Goal: Task Accomplishment & Management: Complete application form

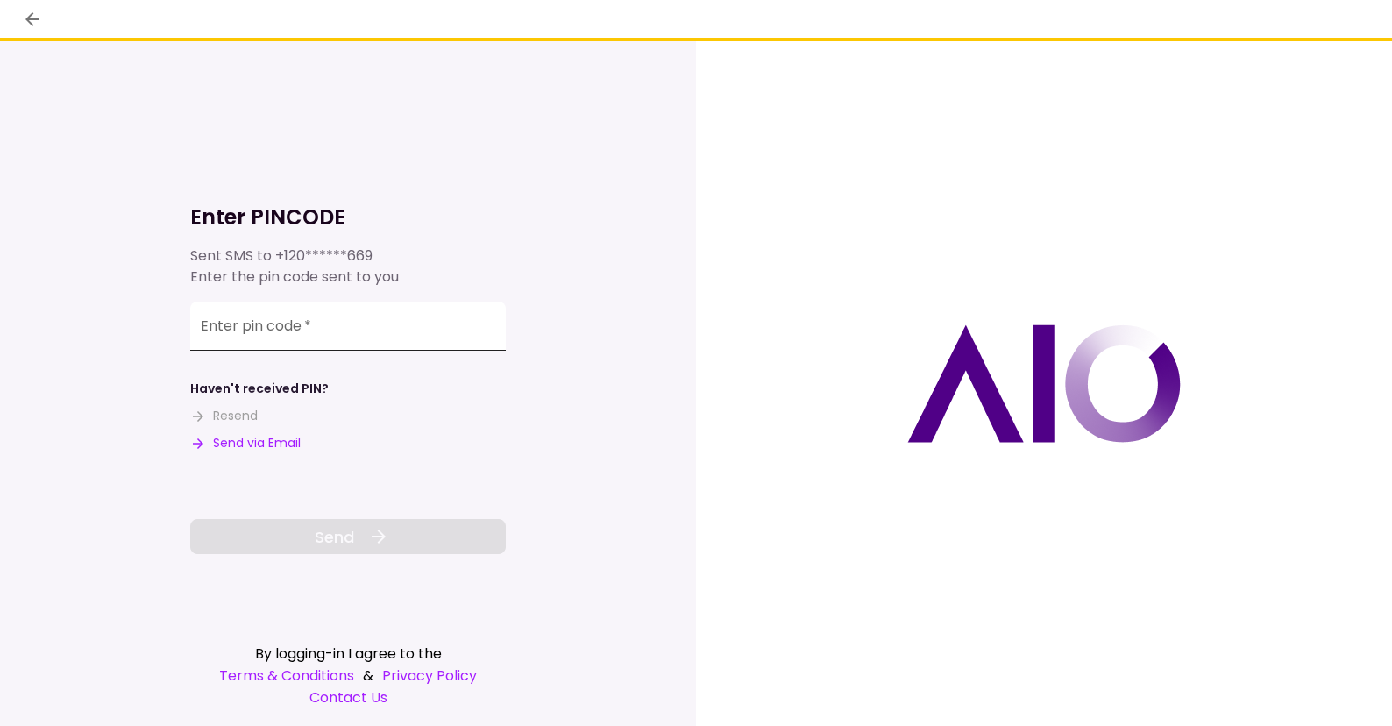
click at [359, 323] on input "Enter pin code   *" at bounding box center [348, 326] width 316 height 49
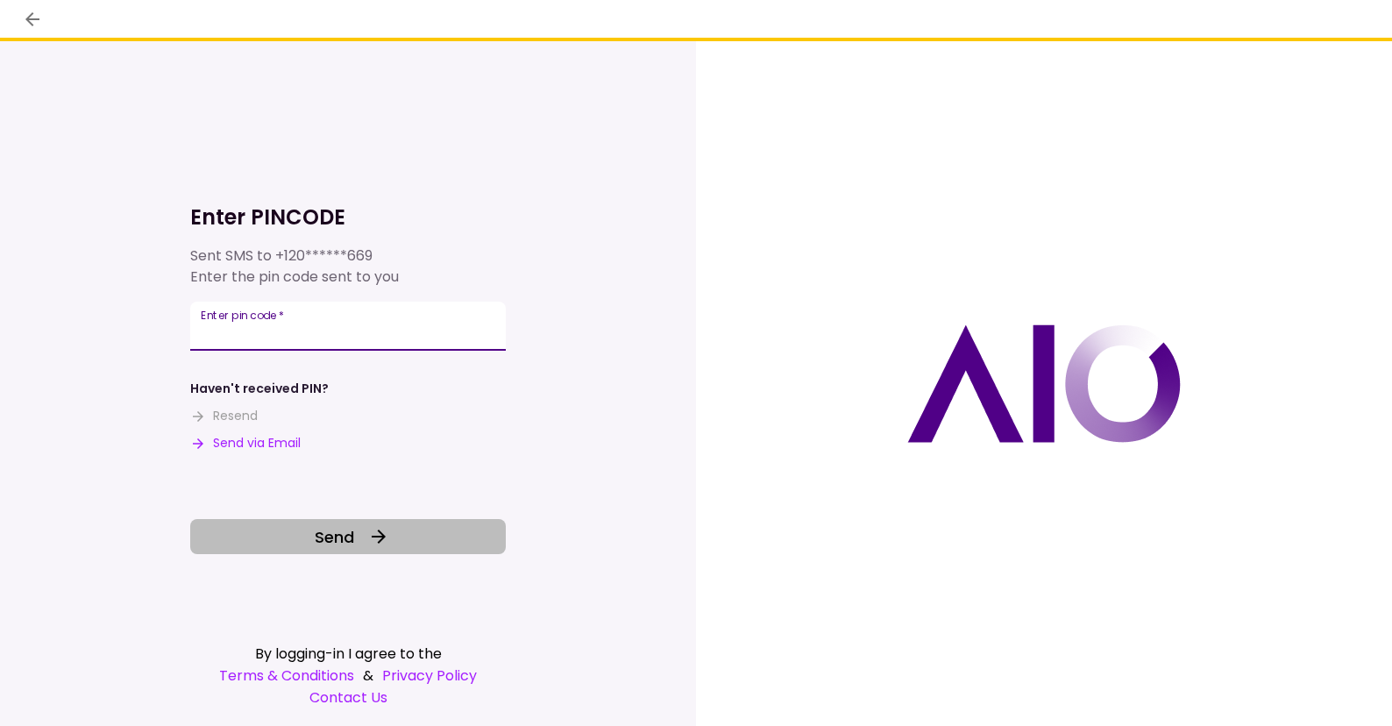
type input "******"
click at [329, 538] on span "Send" at bounding box center [334, 537] width 39 height 24
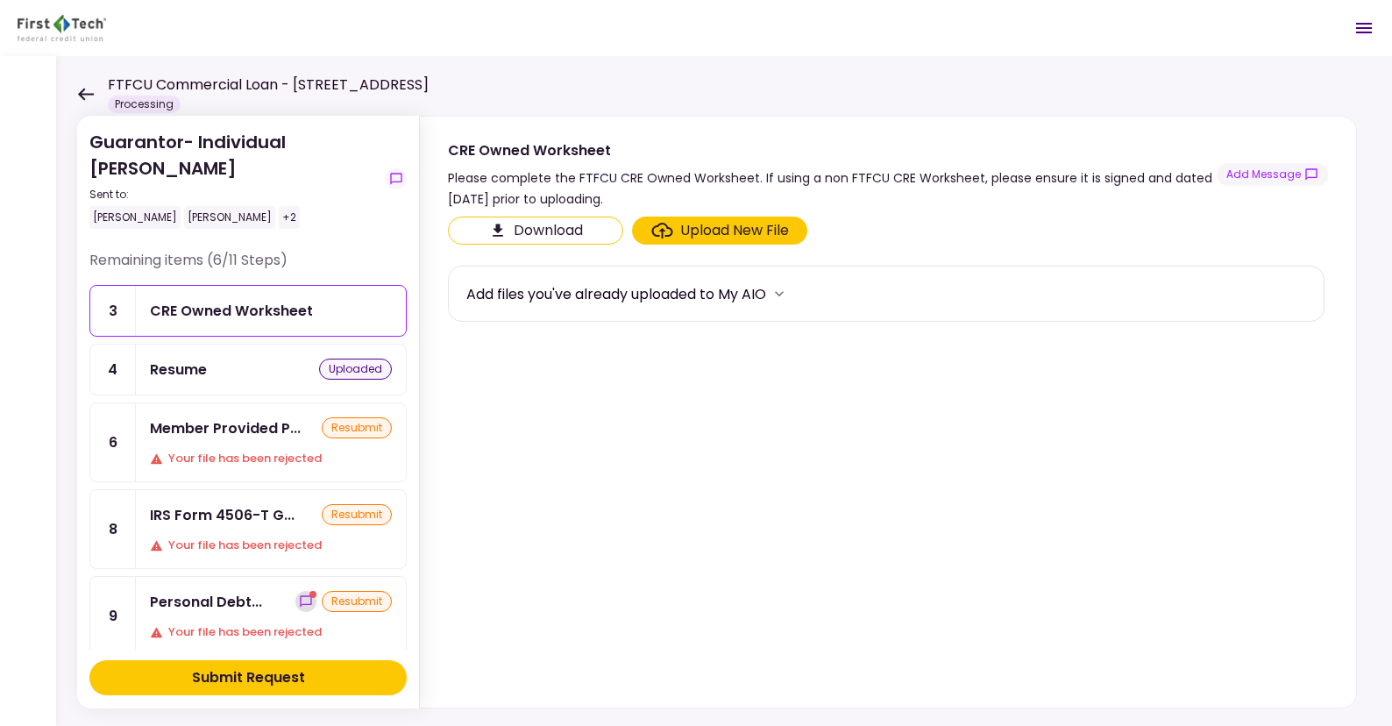
click at [299, 594] on icon "show-messages" at bounding box center [306, 601] width 14 height 14
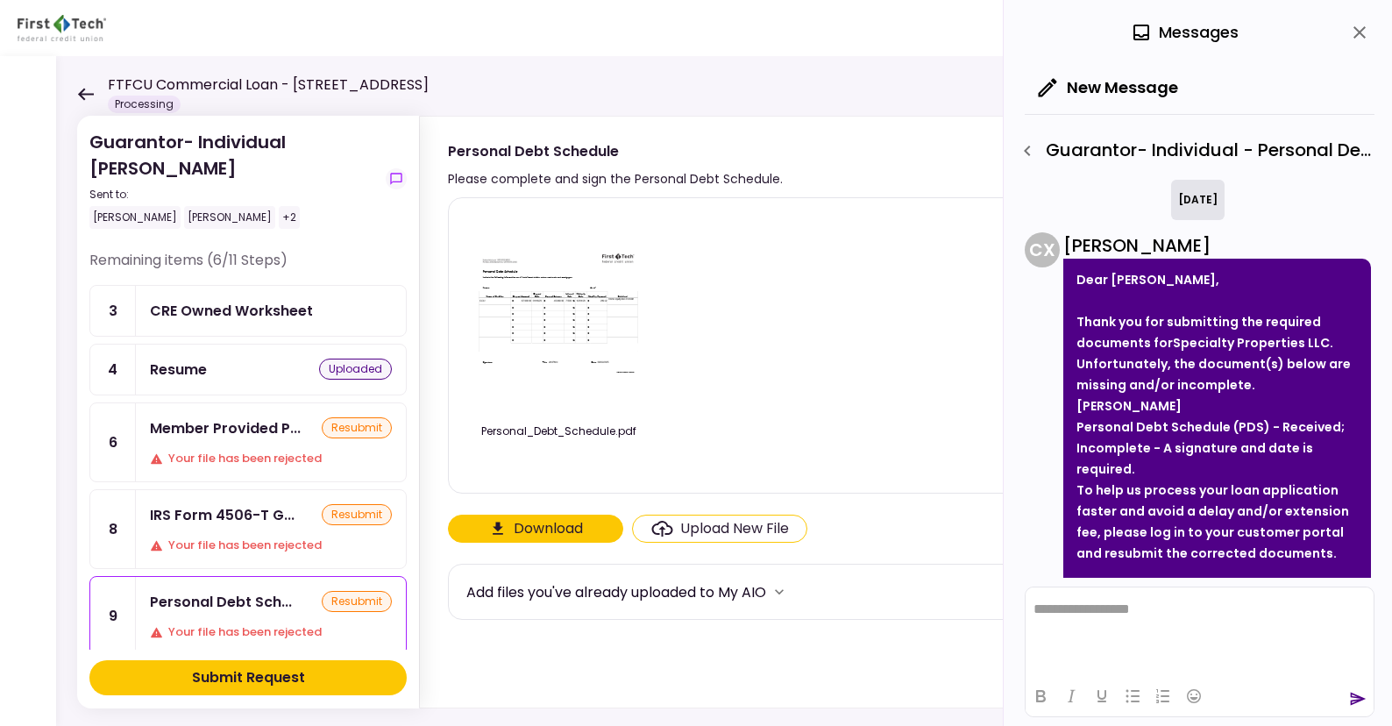
scroll to position [234, 0]
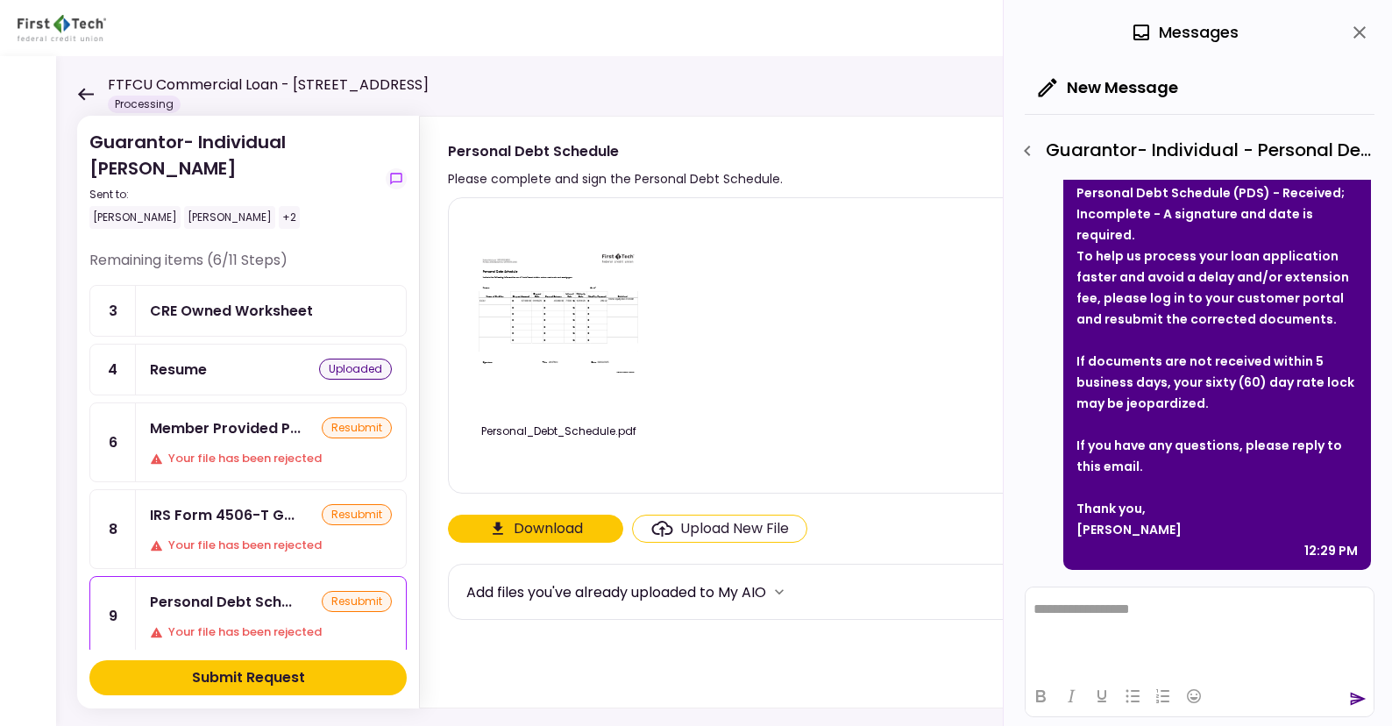
click at [736, 529] on div "Upload New File" at bounding box center [734, 528] width 109 height 21
click at [0, 0] on input "Upload New File" at bounding box center [0, 0] width 0 height 0
click at [531, 528] on button "Download" at bounding box center [535, 529] width 175 height 28
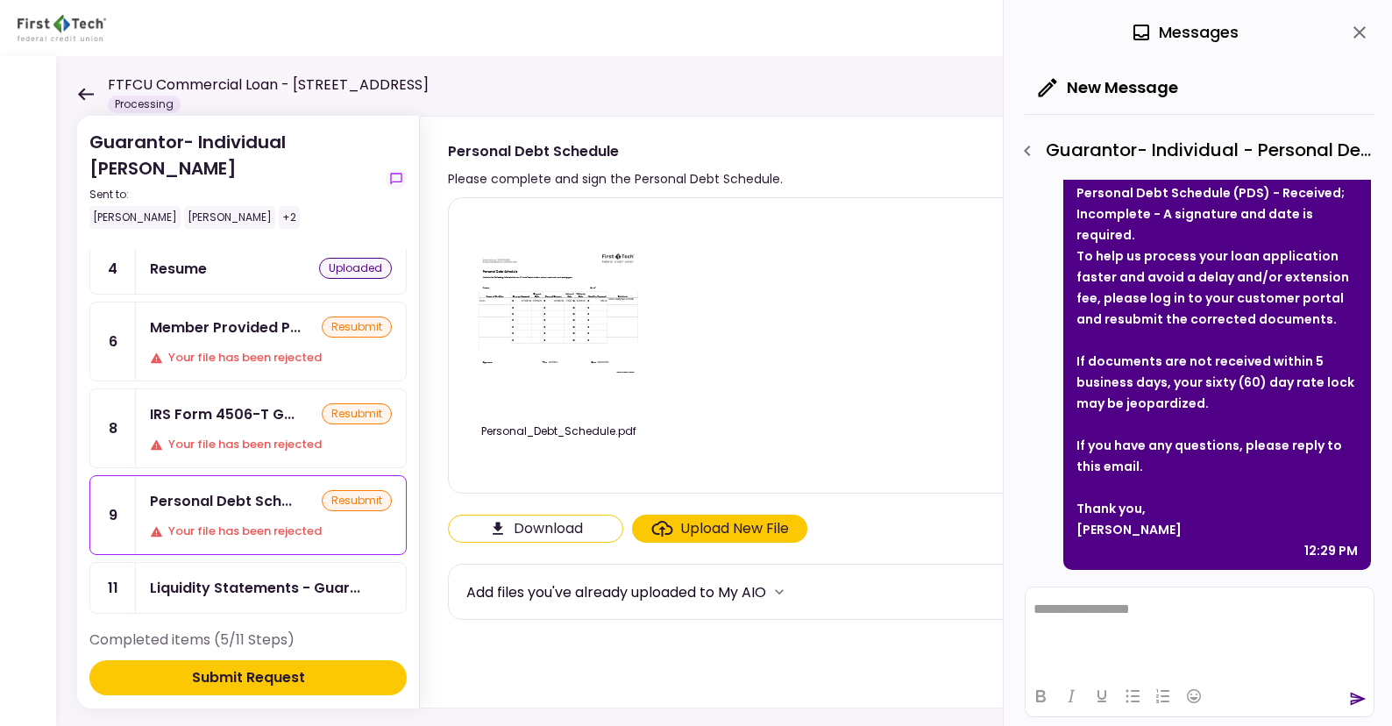
scroll to position [100, 0]
click at [272, 523] on div "Your file has been rejected" at bounding box center [271, 532] width 242 height 18
click at [268, 492] on div "Personal Debt Sch... resubmit Your file has been rejected" at bounding box center [271, 516] width 270 height 78
click at [555, 307] on img at bounding box center [558, 312] width 175 height 135
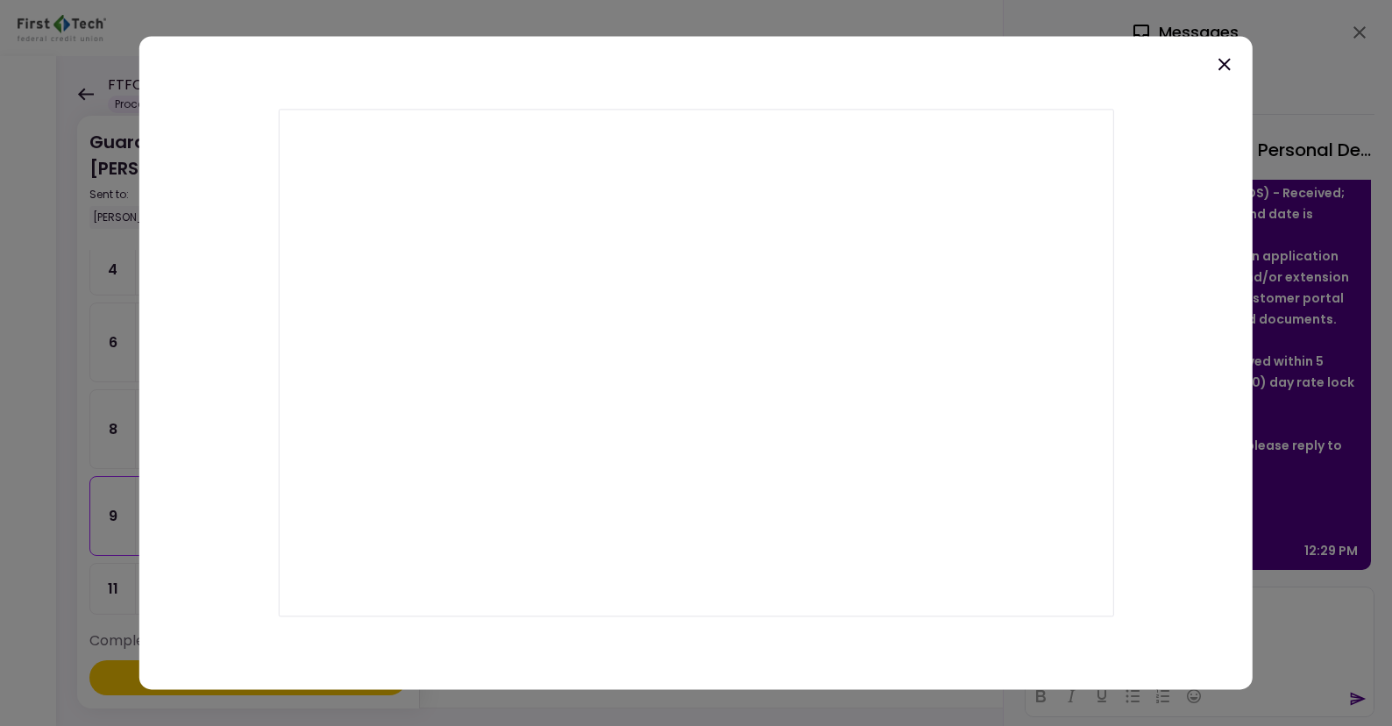
click at [1225, 65] on icon at bounding box center [1225, 64] width 12 height 12
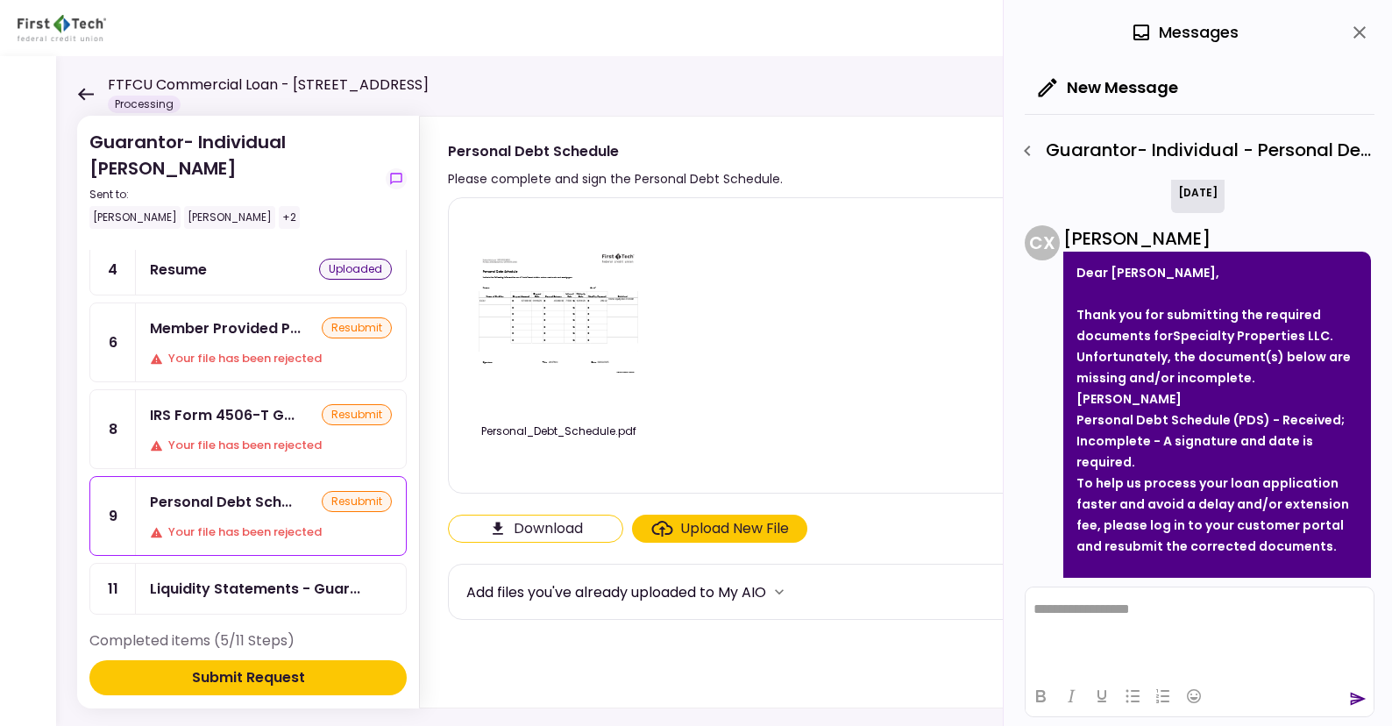
scroll to position [0, 0]
